Goal: Find specific page/section: Locate a particular part of the current website

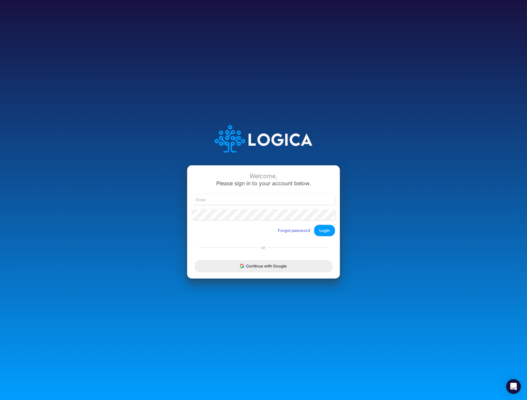
type input "[EMAIL_ADDRESS][DOMAIN_NAME]"
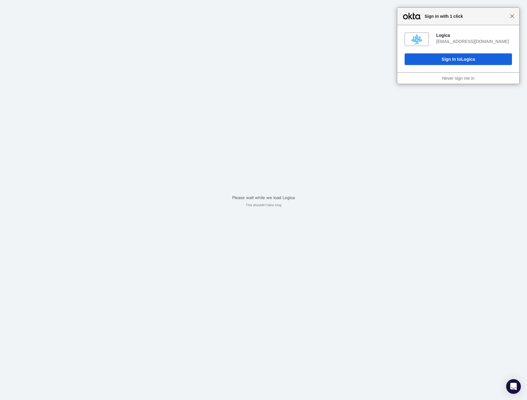
click at [512, 17] on span "Close" at bounding box center [512, 16] width 5 height 5
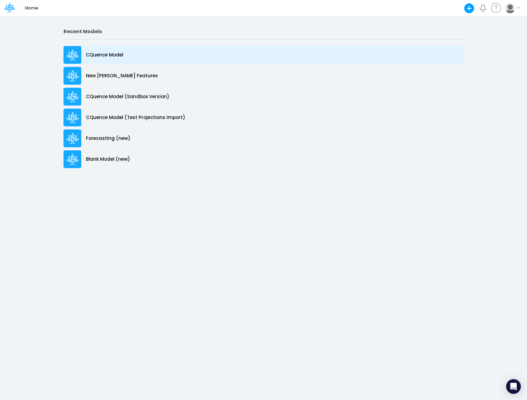
click at [110, 56] on p "CQuence Model" at bounding box center [104, 55] width 37 height 7
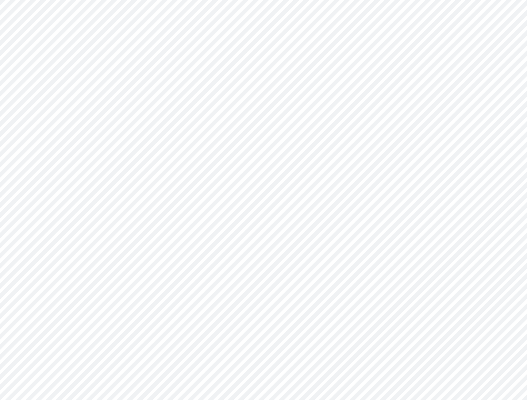
type input "Consolidated All by Month"
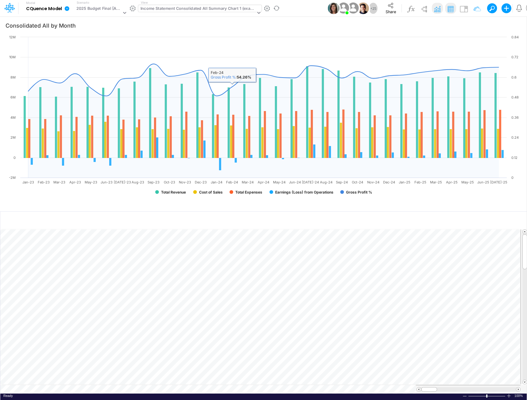
click at [215, 11] on div "Income Statement Consolidated All Summary Chart 1 (example)" at bounding box center [197, 9] width 115 height 7
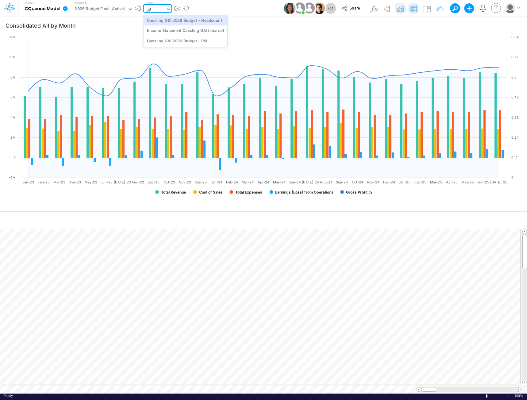
type input "g&I"
click at [188, 21] on div "Cassling G&I 2026 Budget - Headcount" at bounding box center [186, 20] width 84 height 10
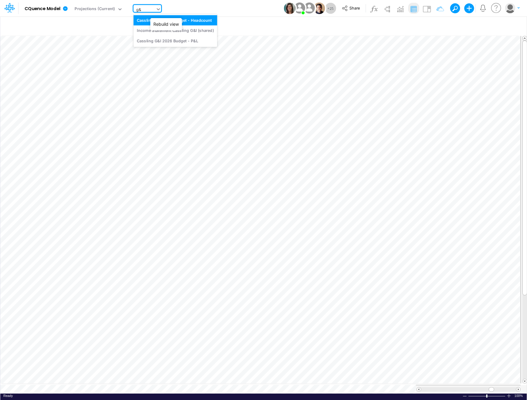
type input "g&I"
click at [184, 41] on div "Cassling G&I 2026 Budget - P&L" at bounding box center [175, 41] width 84 height 10
click at [519, 387] on span at bounding box center [518, 389] width 4 height 4
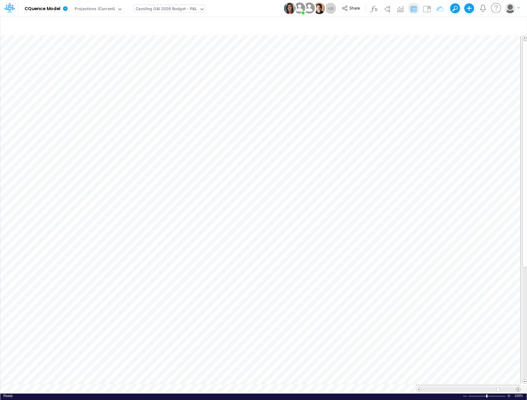
click at [518, 387] on span at bounding box center [518, 389] width 4 height 4
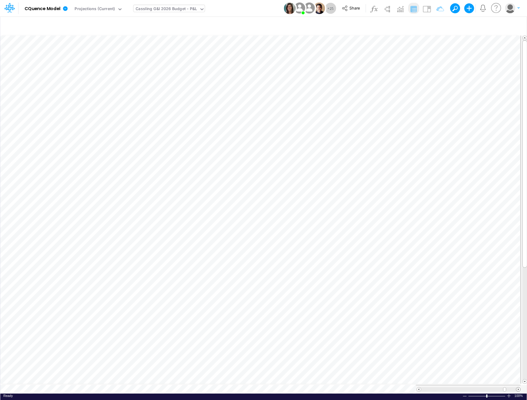
click at [518, 387] on span at bounding box center [518, 389] width 4 height 4
click at [418, 387] on span at bounding box center [419, 389] width 4 height 4
click at [417, 387] on span at bounding box center [419, 389] width 4 height 4
